Goal: Check status: Check status

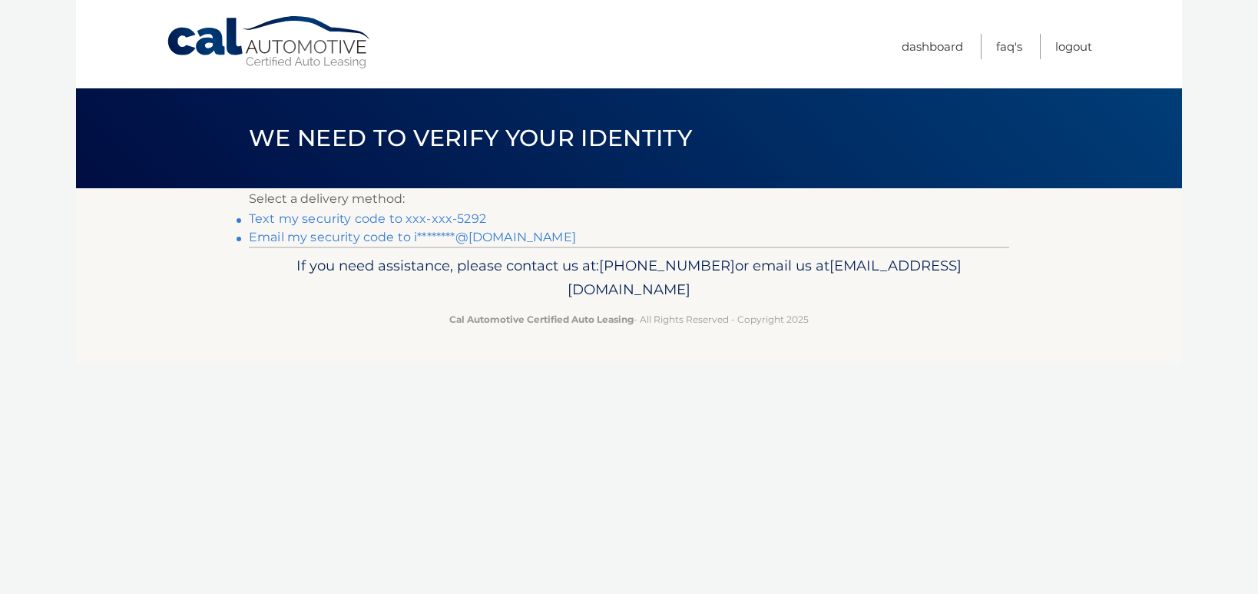
click at [353, 215] on link "Text my security code to xxx-xxx-5292" at bounding box center [367, 218] width 237 height 15
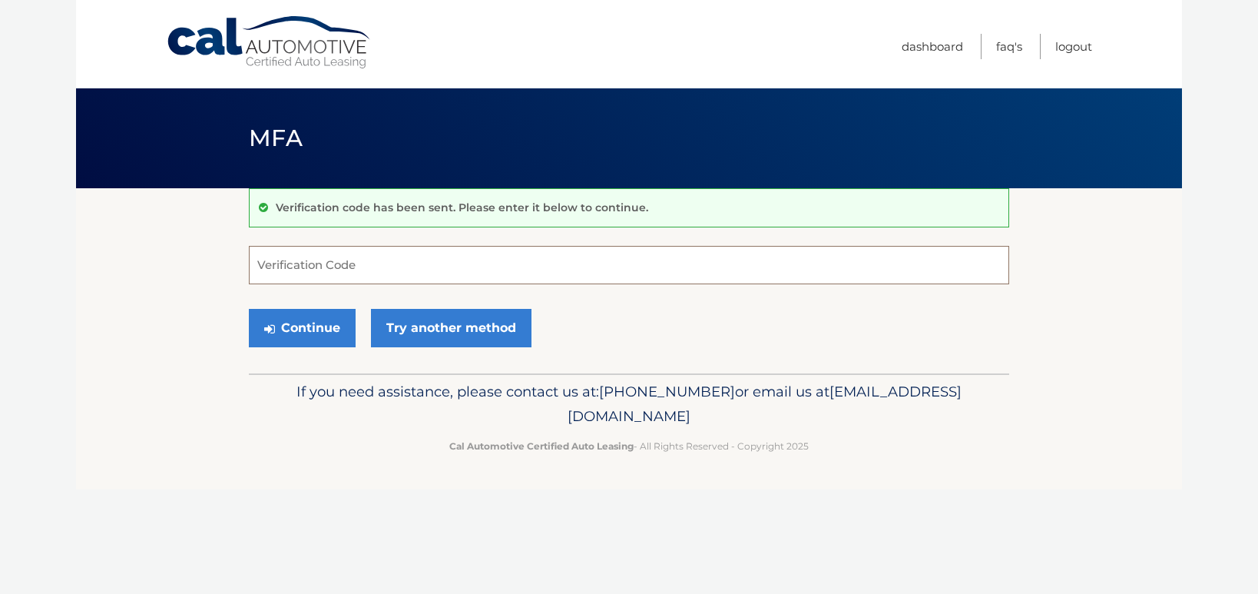
click at [336, 264] on input "Verification Code" at bounding box center [629, 265] width 760 height 38
type input "568292"
click at [323, 329] on button "Continue" at bounding box center [302, 328] width 107 height 38
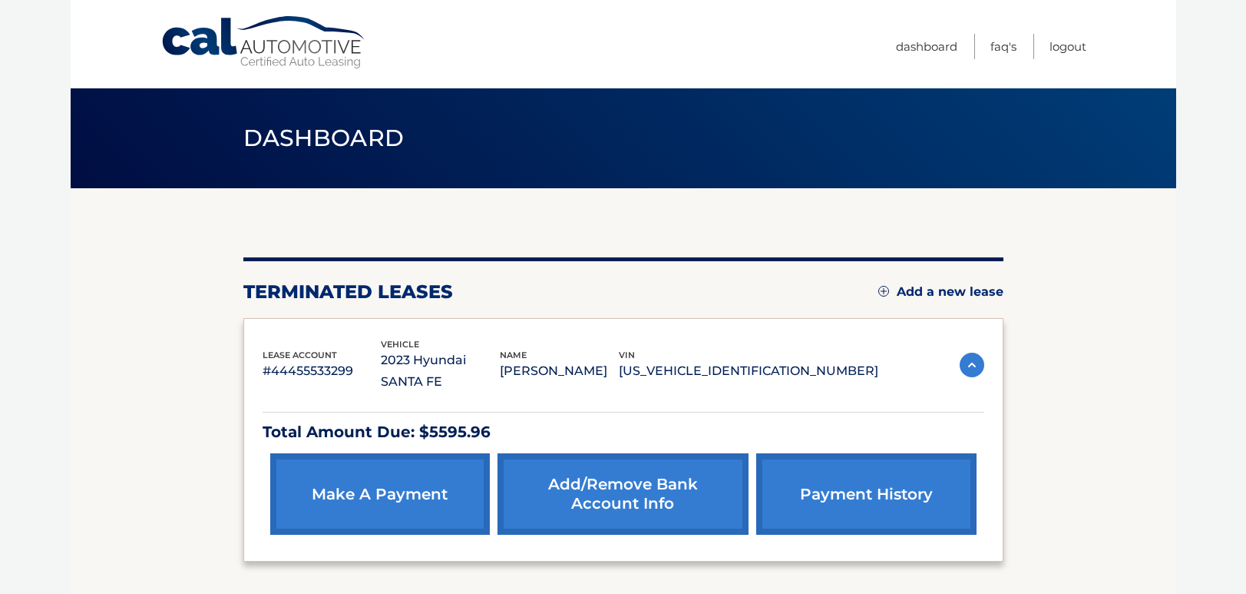
click at [847, 472] on link "payment history" at bounding box center [866, 493] width 220 height 81
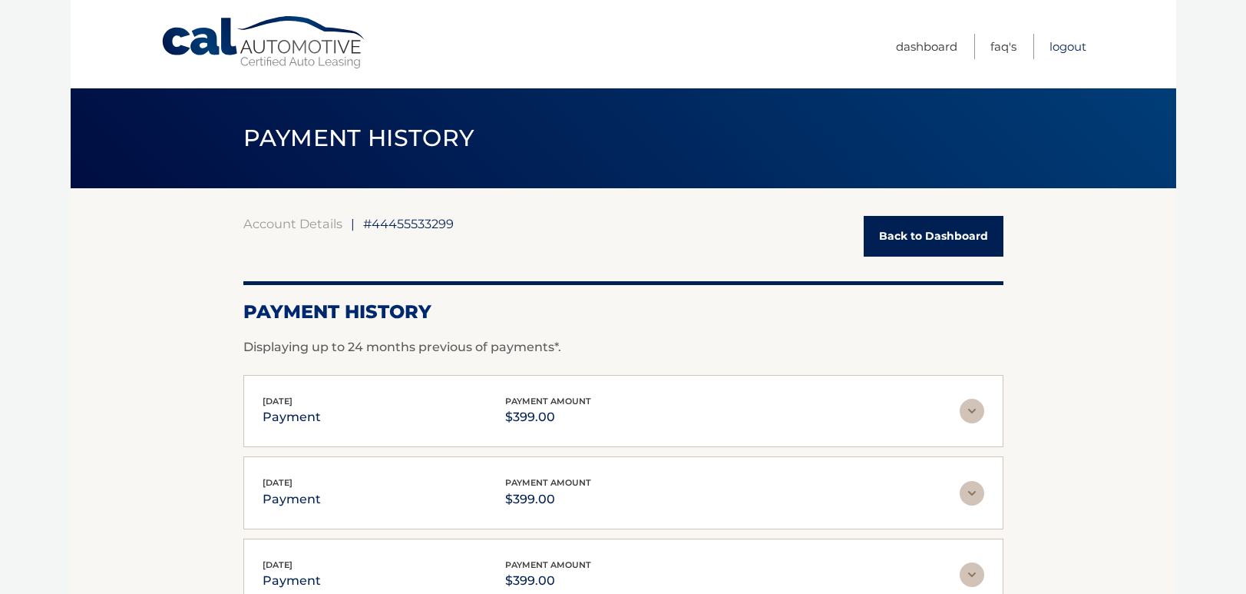
click at [1063, 44] on link "Logout" at bounding box center [1068, 46] width 37 height 25
